Goal: Information Seeking & Learning: Learn about a topic

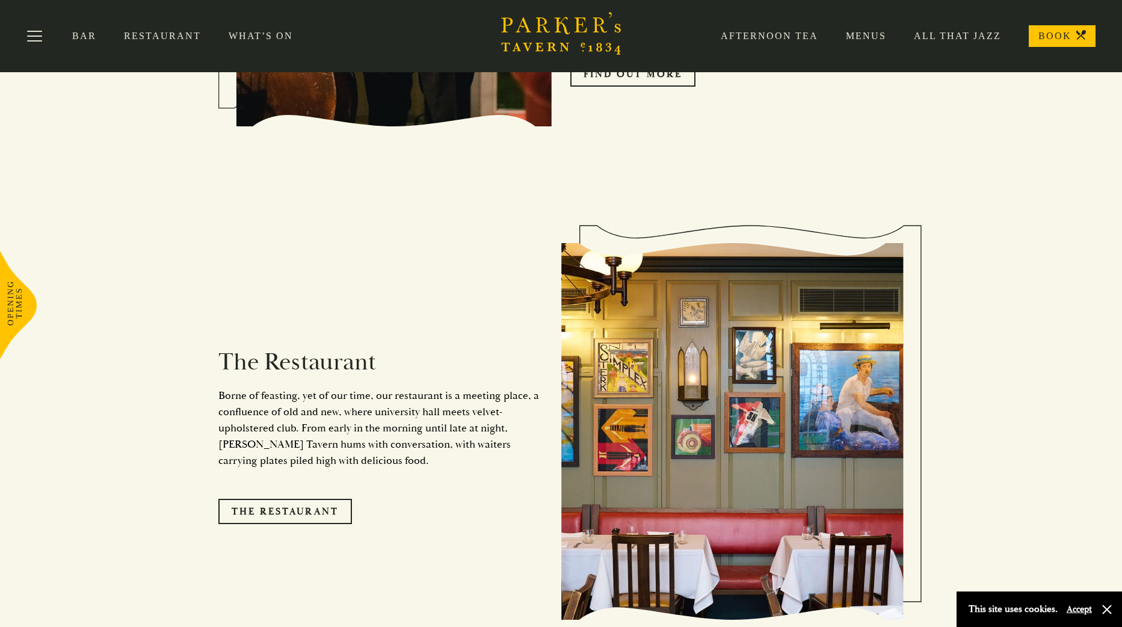
scroll to position [662, 0]
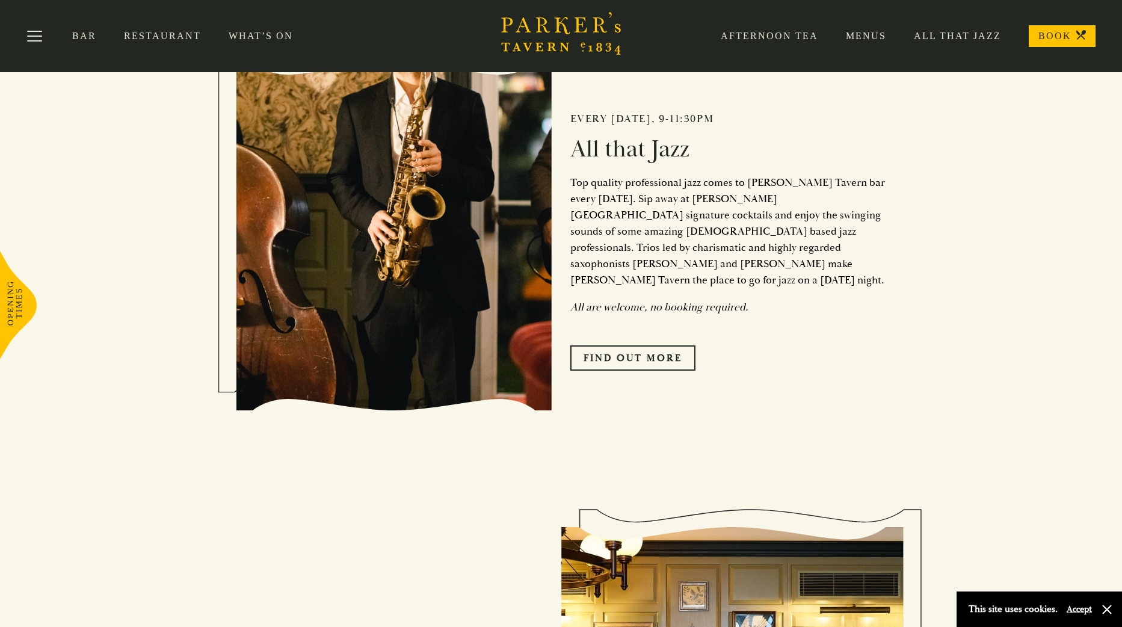
click at [167, 38] on link "Restaurant" at bounding box center [176, 36] width 105 height 12
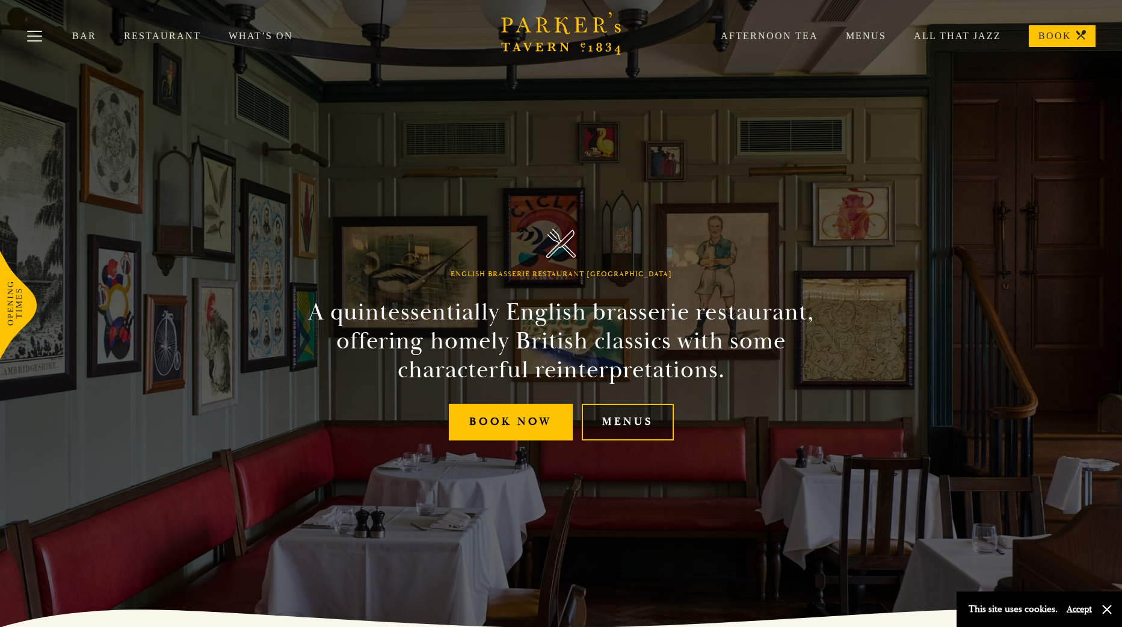
click at [624, 425] on link "Menus" at bounding box center [628, 422] width 92 height 37
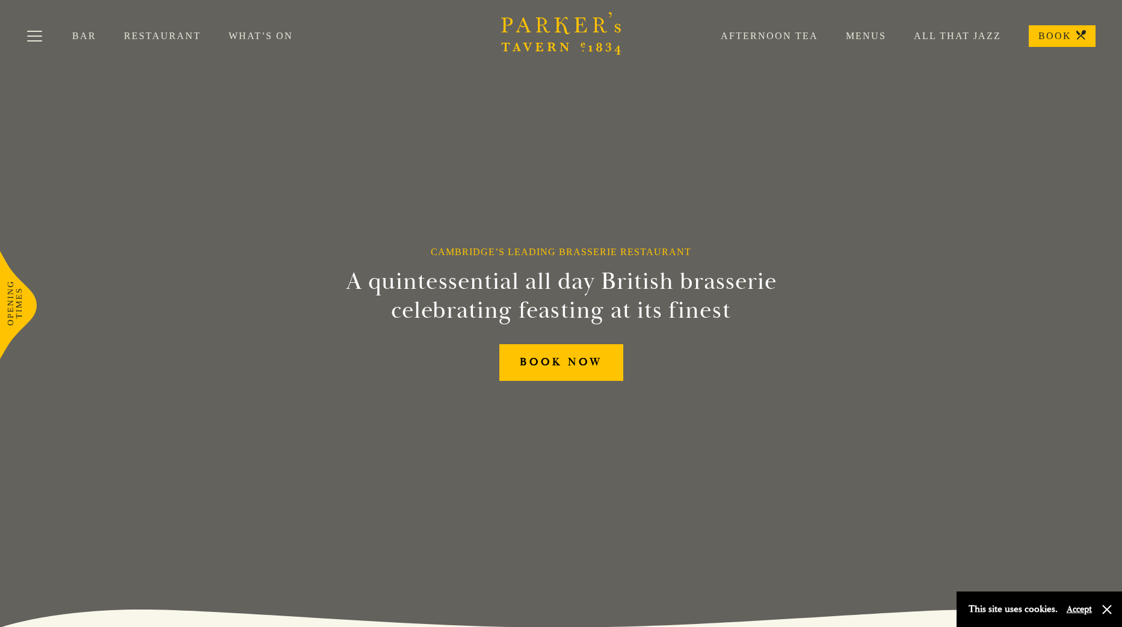
click at [863, 33] on link "Menus" at bounding box center [852, 36] width 68 height 12
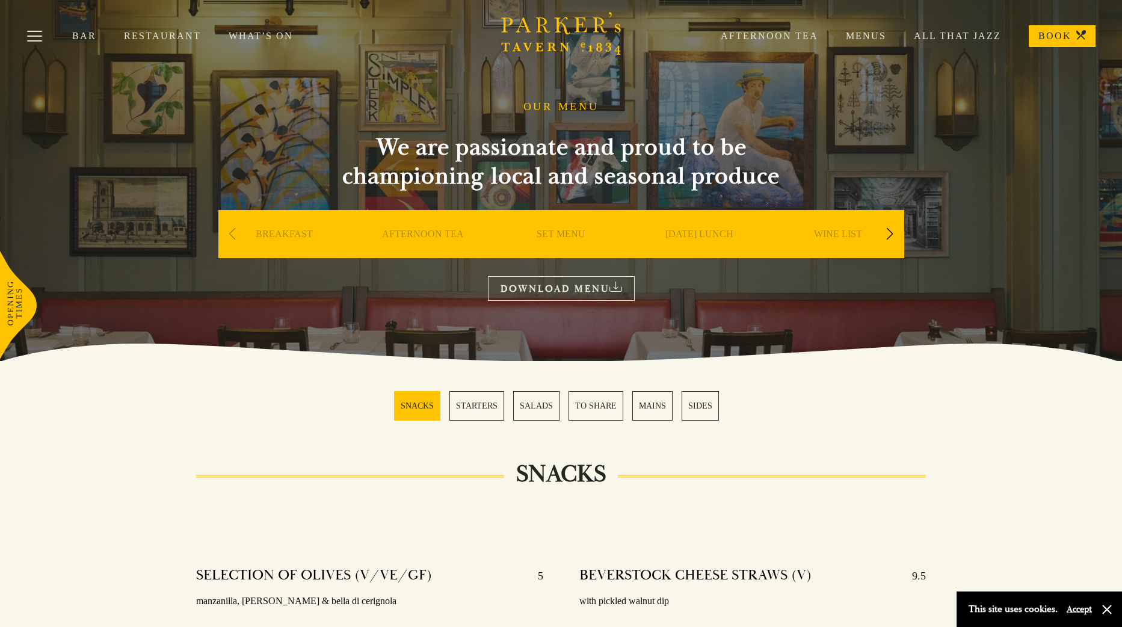
click at [568, 228] on link "SET MENU" at bounding box center [561, 252] width 49 height 48
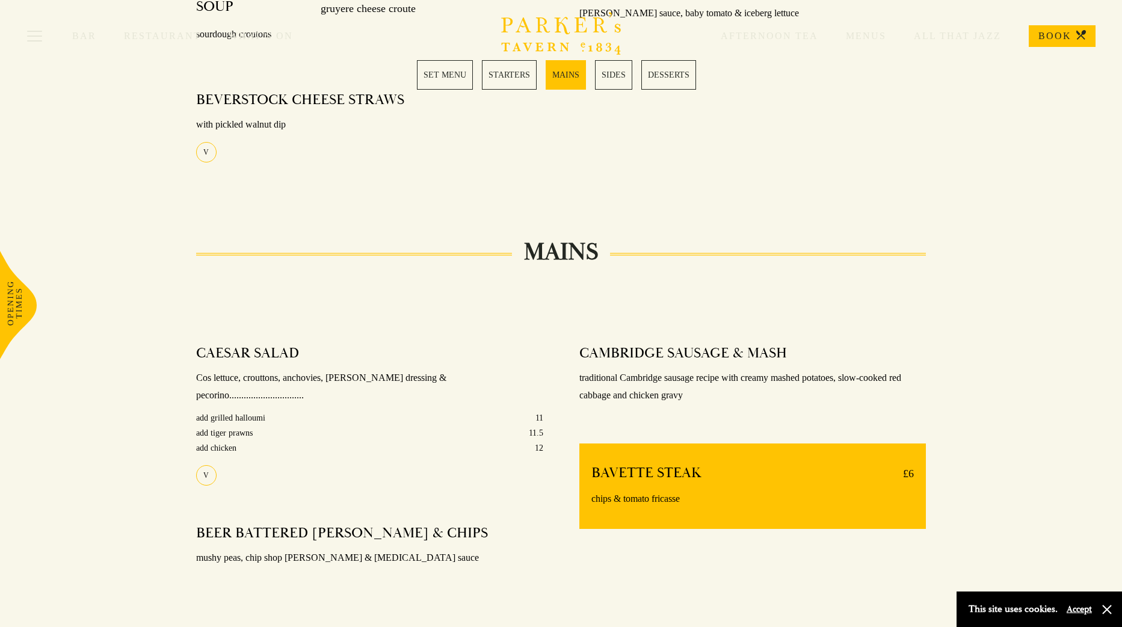
scroll to position [722, 0]
